Goal: Navigation & Orientation: Find specific page/section

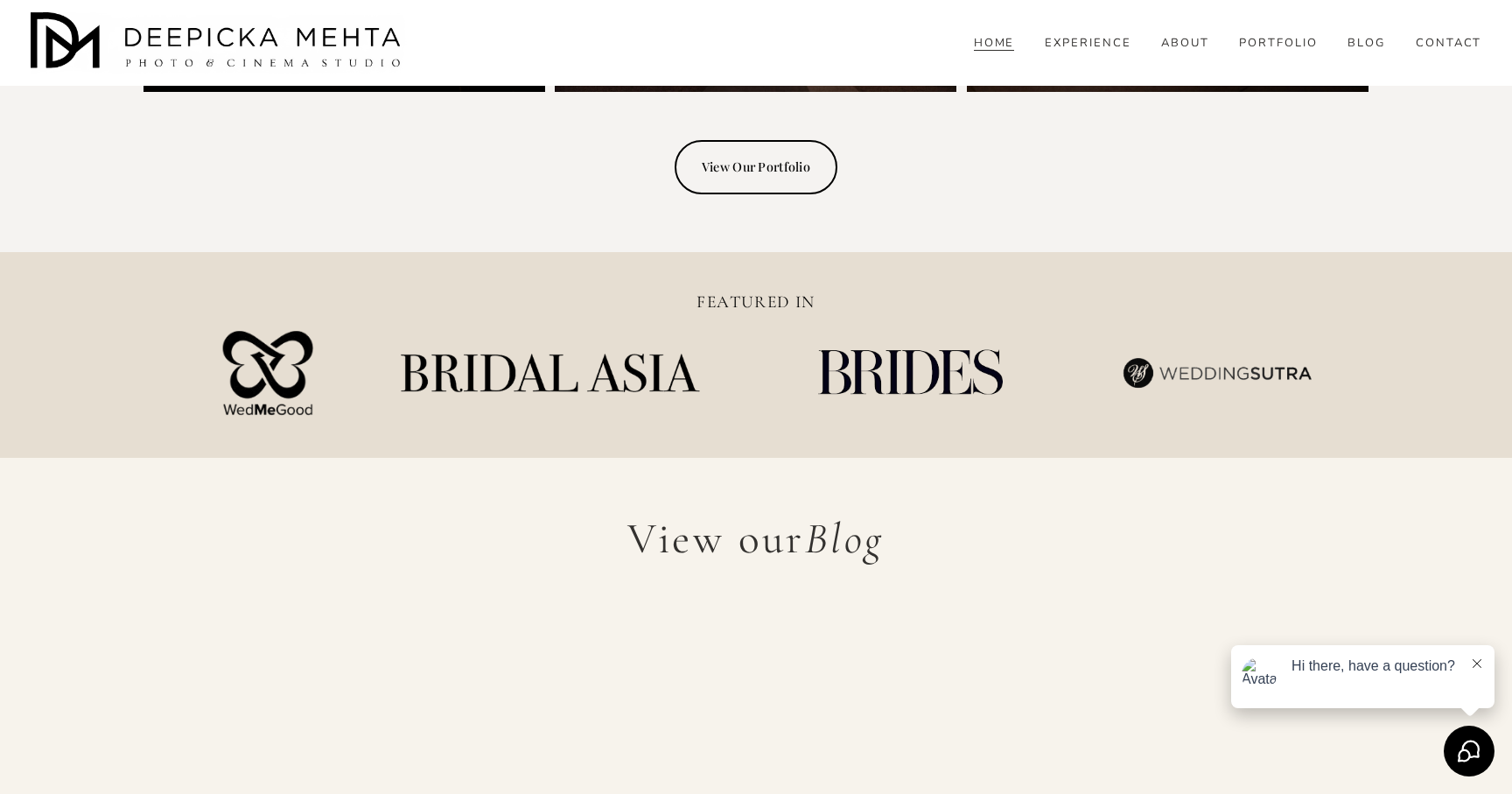
scroll to position [4612, 0]
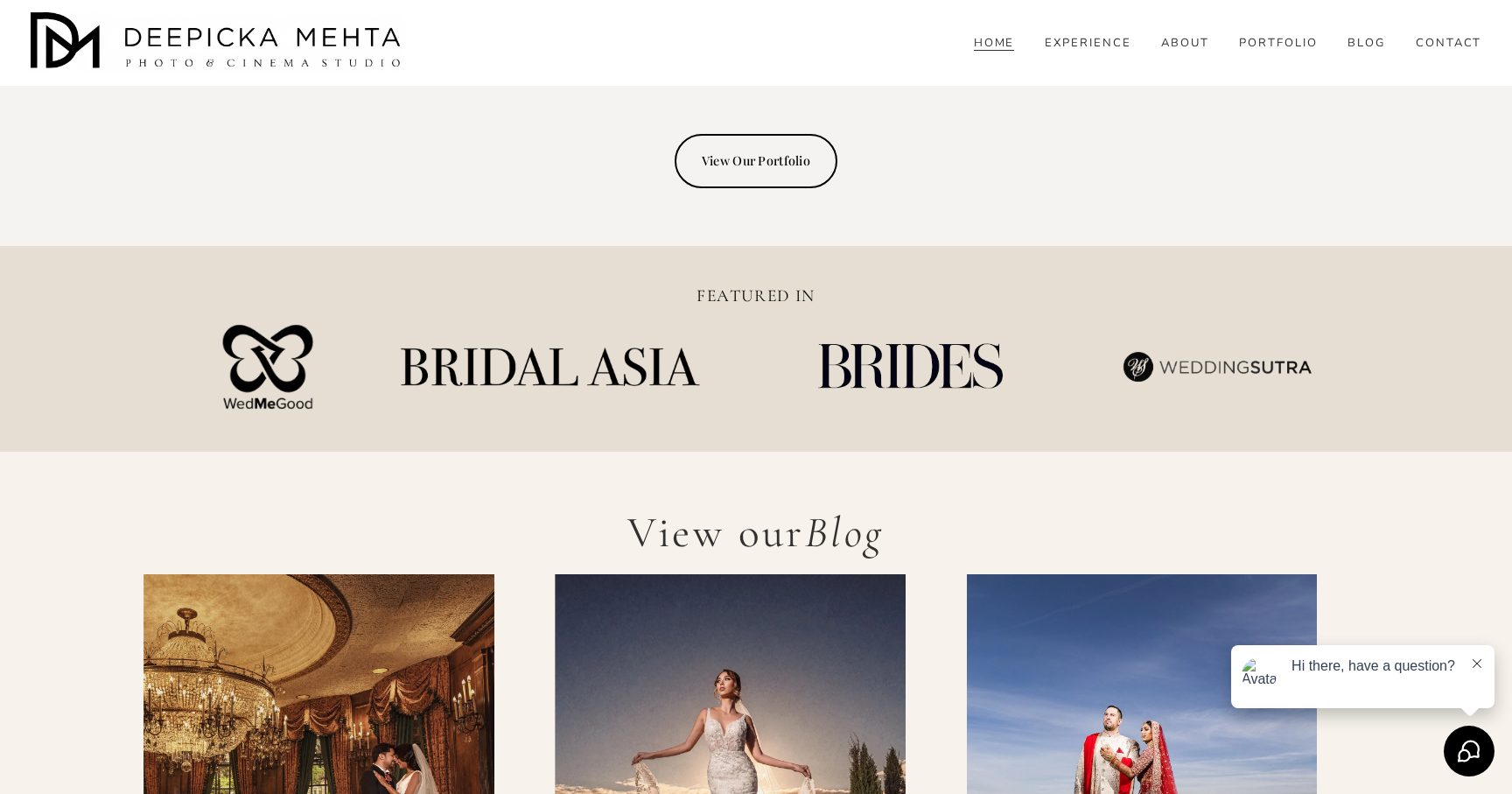
click at [757, 158] on link "View Our Portfolio" at bounding box center [755, 161] width 162 height 54
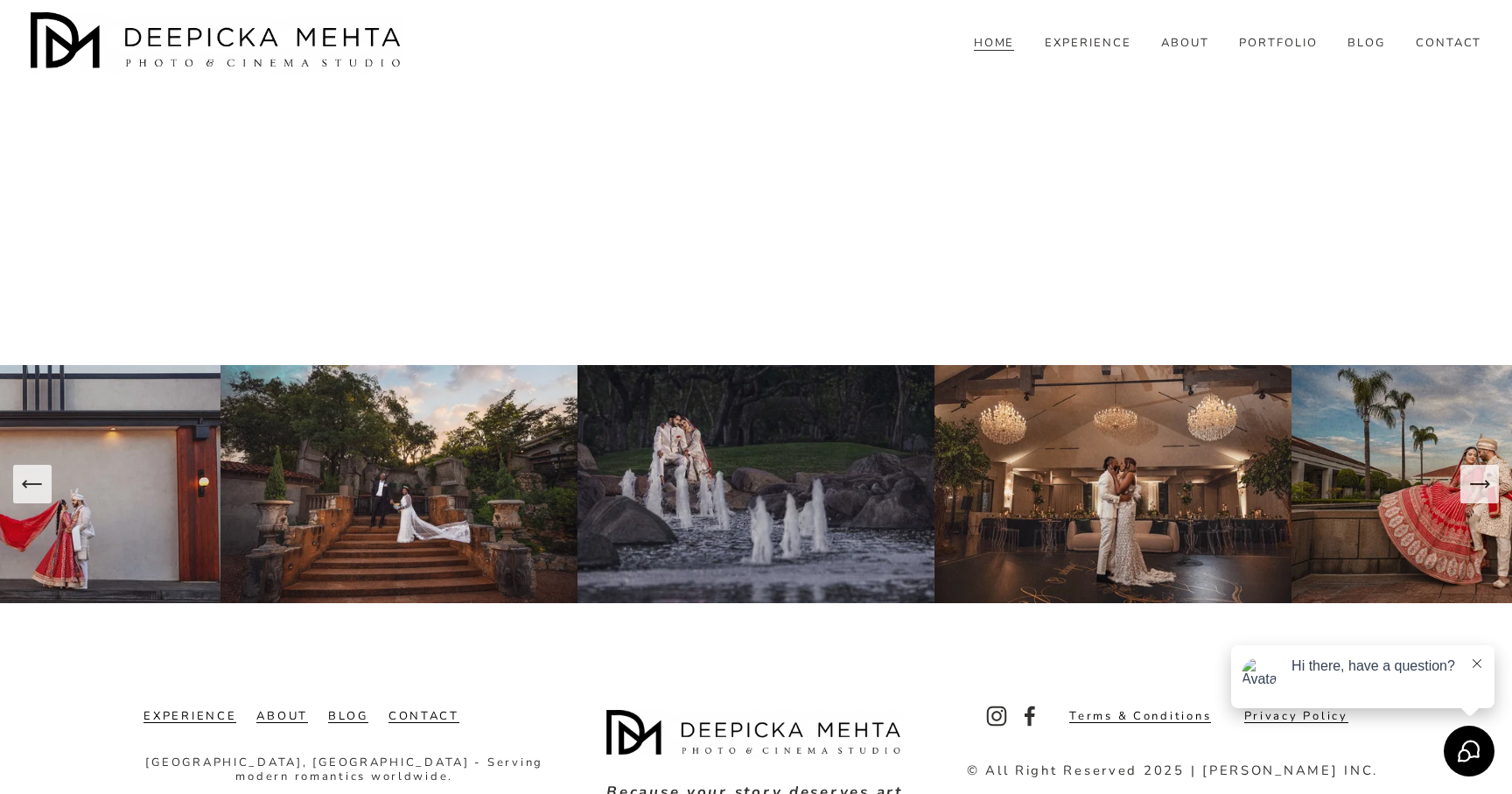
scroll to position [7089, 0]
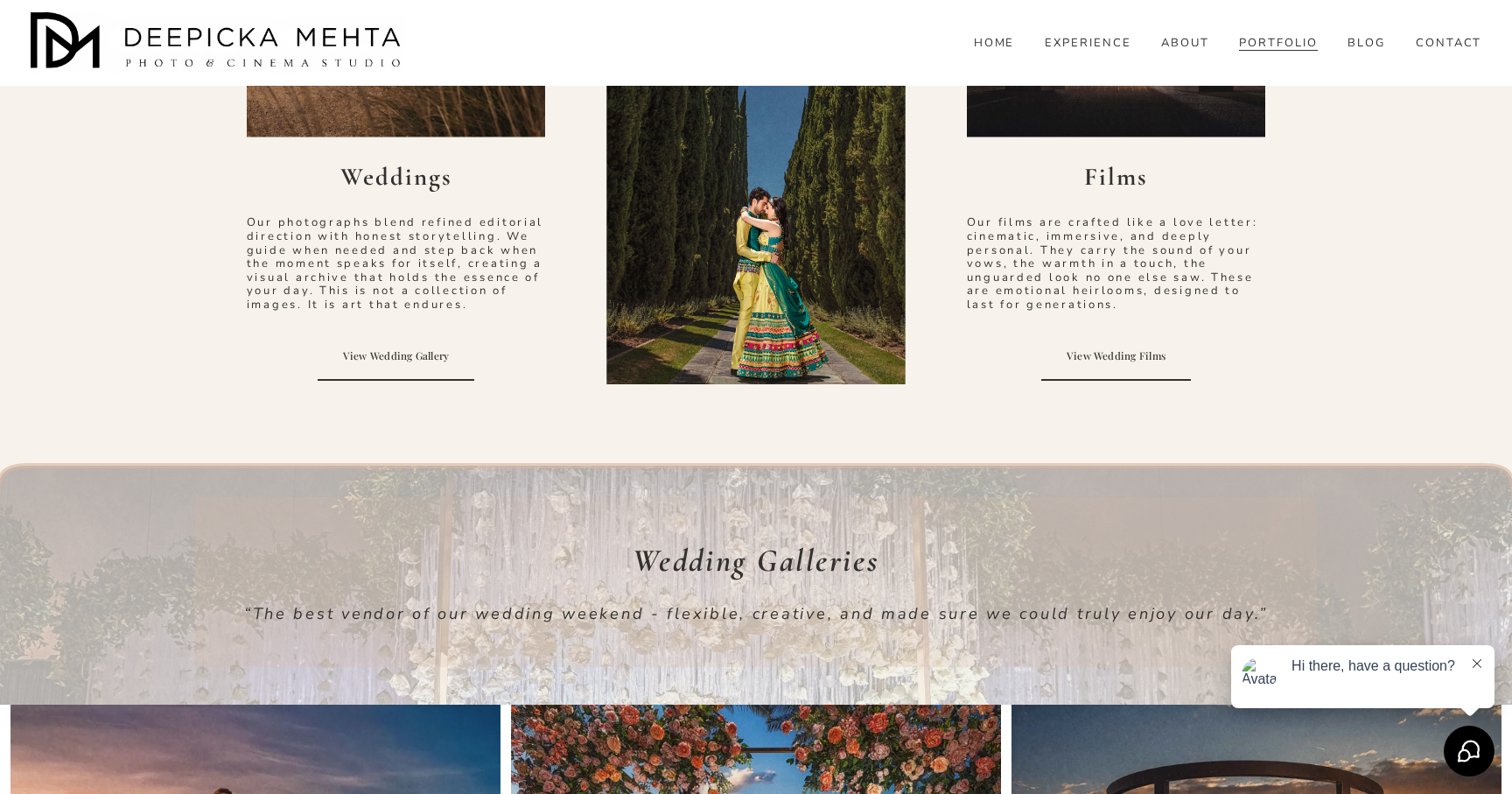
click at [406, 356] on link "View Wedding Gallery" at bounding box center [395, 356] width 156 height 50
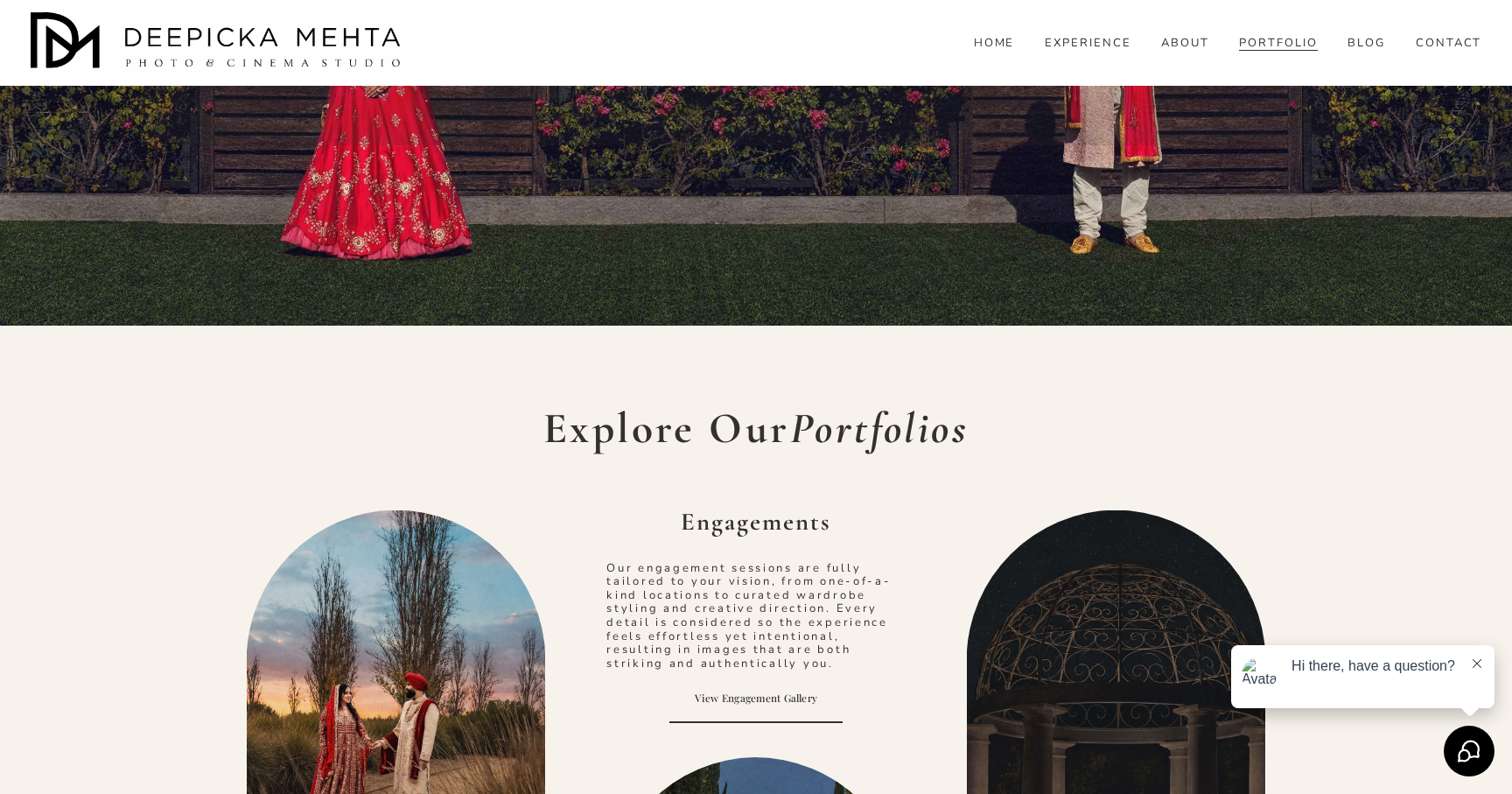
click at [773, 702] on link "View Engagement Gallery" at bounding box center [756, 698] width 174 height 50
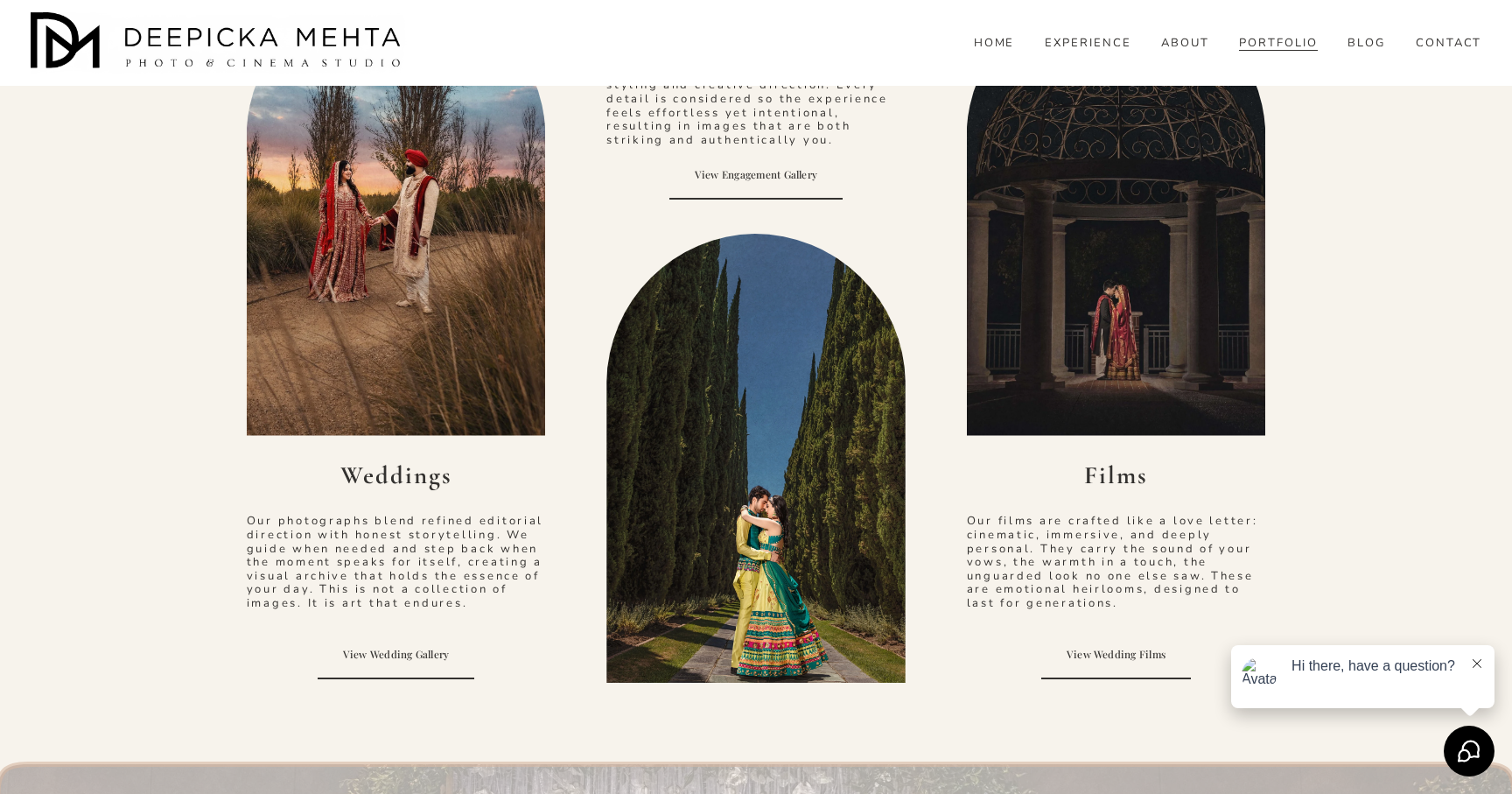
click at [1082, 650] on link "View Wedding Films" at bounding box center [1116, 654] width 148 height 50
